Goal: Information Seeking & Learning: Learn about a topic

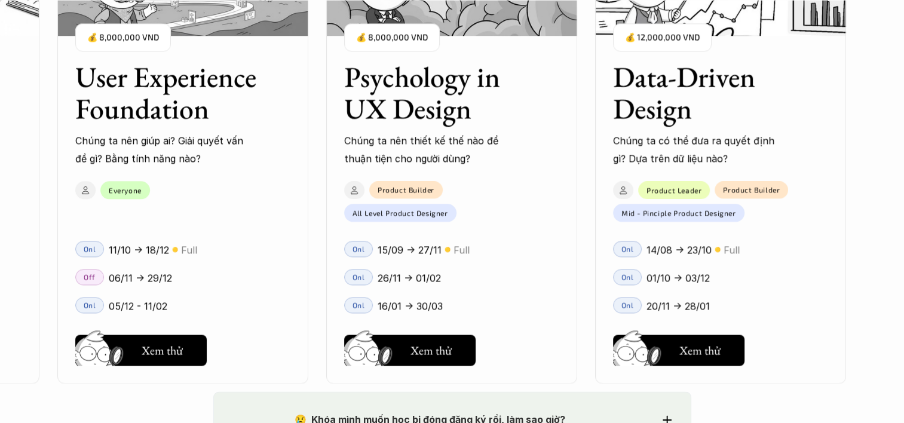
scroll to position [1728, 0]
drag, startPoint x: 279, startPoint y: 341, endPoint x: 312, endPoint y: 344, distance: 33.0
click at [312, 344] on div "User Interface Foundation Digital product đúng quy chuẩn được thiết kế thế nào?…" at bounding box center [183, 149] width 1326 height 423
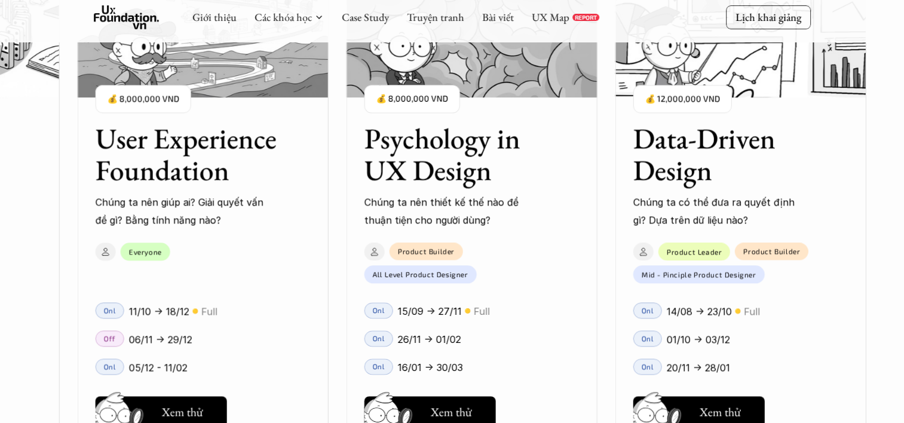
scroll to position [1627, 0]
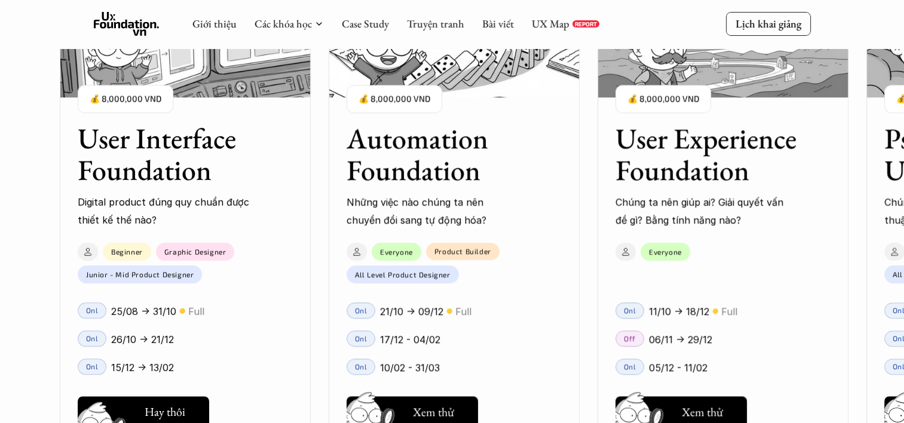
click at [139, 399] on button "Hay thôi Xem thử" at bounding box center [143, 411] width 131 height 31
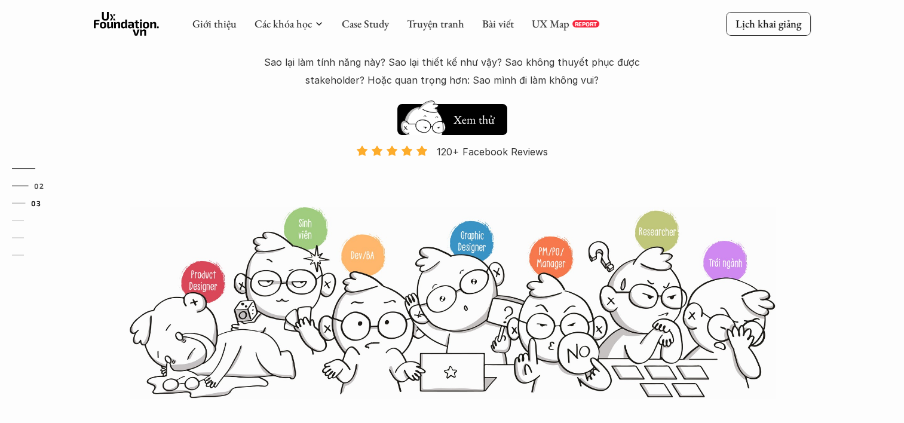
scroll to position [0, 0]
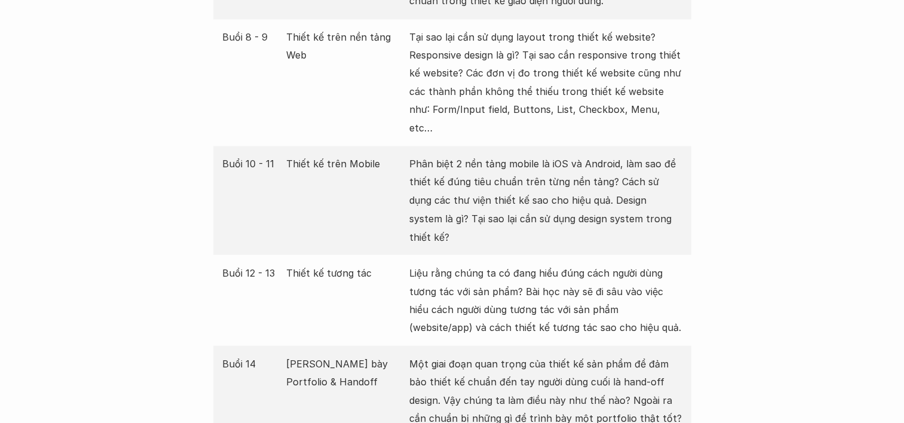
scroll to position [2050, 0]
click at [400, 176] on div "Buổi 10 - 11 Thiết kế trên Mobile Phân biệt 2 nền tảng mobile là iOS và Android…" at bounding box center [452, 198] width 478 height 109
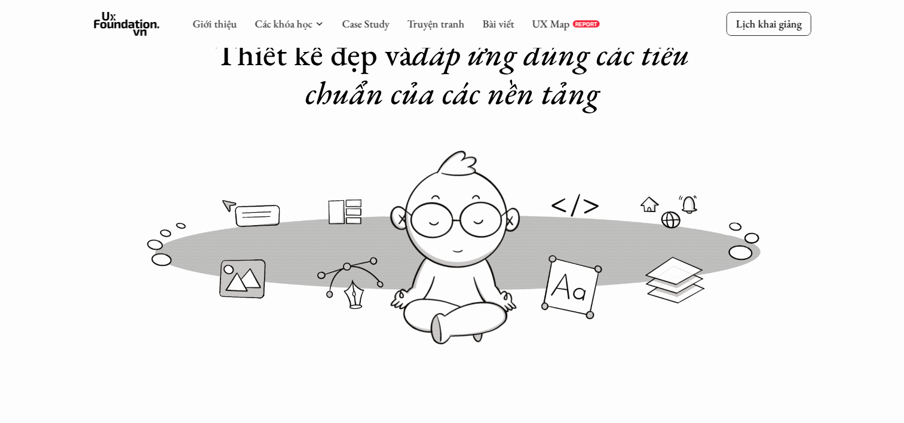
scroll to position [0, 0]
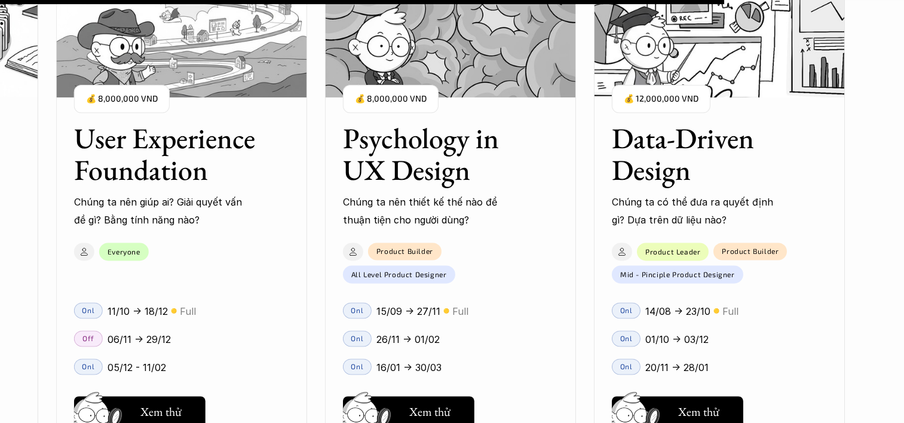
scroll to position [10484, 0]
click at [459, 279] on div "Product Builder All Level Product Designer" at bounding box center [444, 259] width 238 height 47
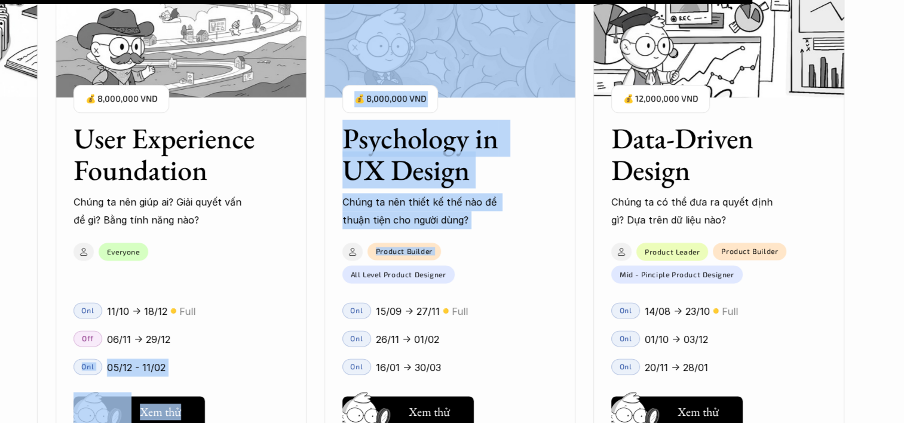
drag, startPoint x: 313, startPoint y: 337, endPoint x: 315, endPoint y: 278, distance: 59.8
click at [315, 278] on div "User Interface Foundation Digital product đúng quy chuẩn được thiết kế thế nào?…" at bounding box center [181, 211] width 1326 height 423
drag, startPoint x: 315, startPoint y: 278, endPoint x: 315, endPoint y: 308, distance: 29.9
click at [315, 308] on div "User Interface Foundation Digital product đúng quy chuẩn được thiết kế thế nào?…" at bounding box center [181, 211] width 1326 height 423
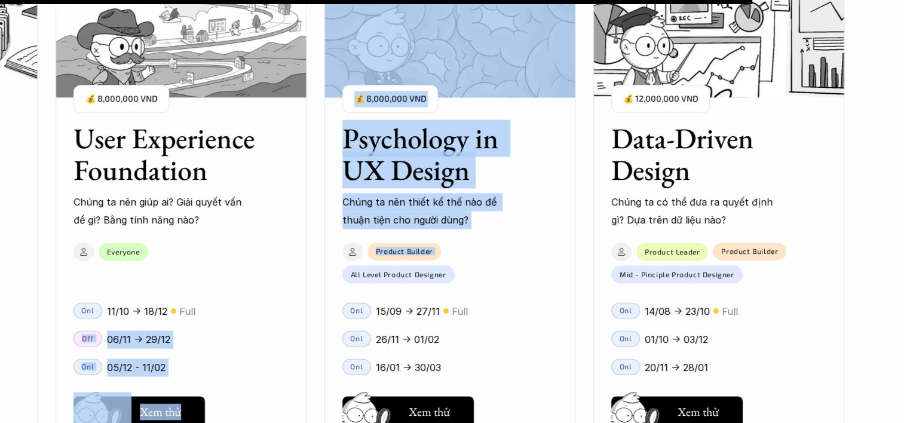
click at [315, 308] on div "User Interface Foundation Digital product đúng quy chuẩn được thiết kế thế nào?…" at bounding box center [181, 211] width 1326 height 423
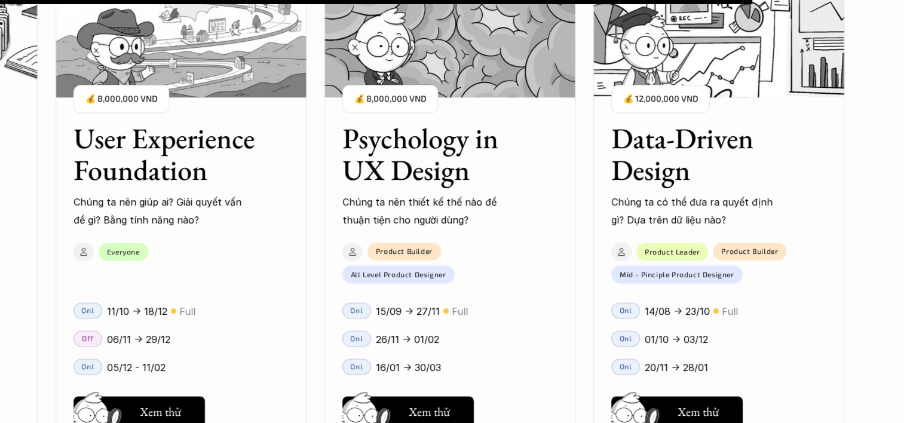
click at [315, 308] on div "User Interface Foundation Digital product đúng quy chuẩn được thiết kế thế nào?…" at bounding box center [181, 211] width 1326 height 423
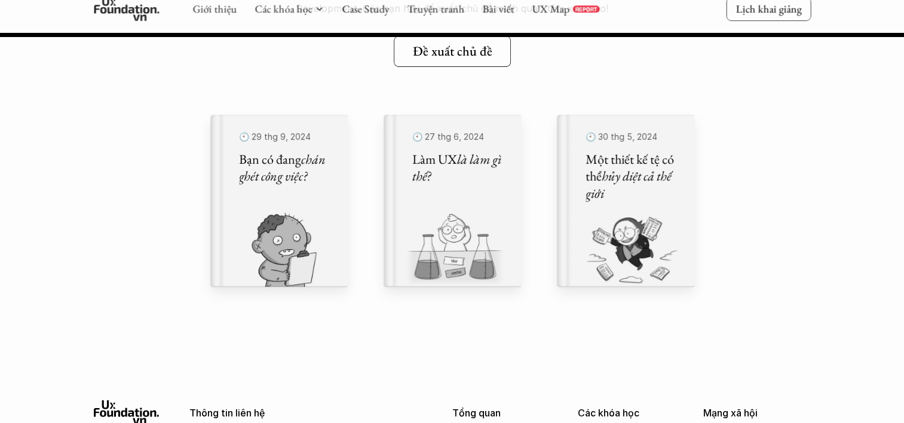
scroll to position [13636, 0]
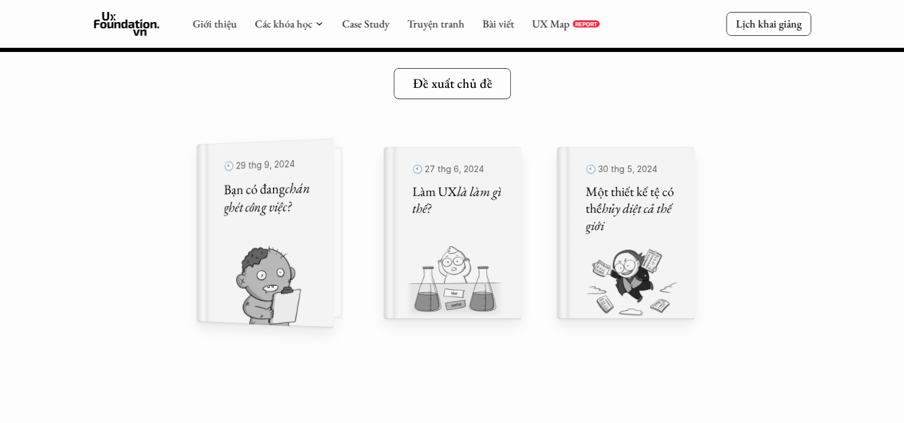
click at [288, 268] on img at bounding box center [257, 285] width 122 height 82
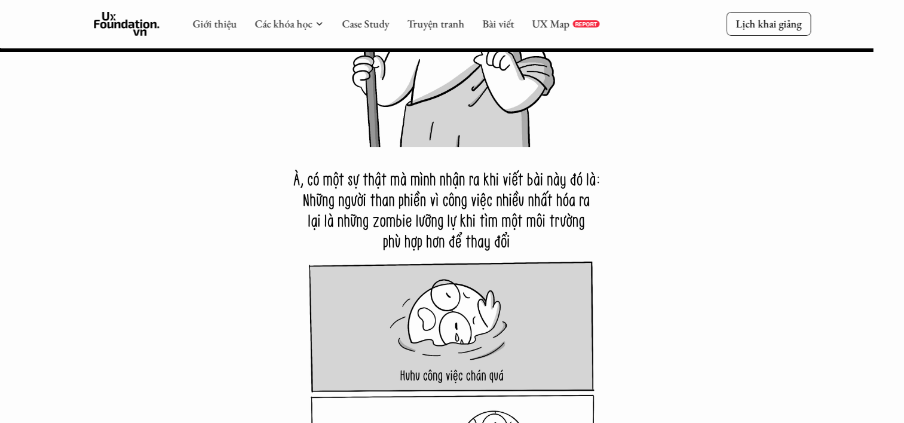
scroll to position [14805, 0]
